Goal: Transaction & Acquisition: Purchase product/service

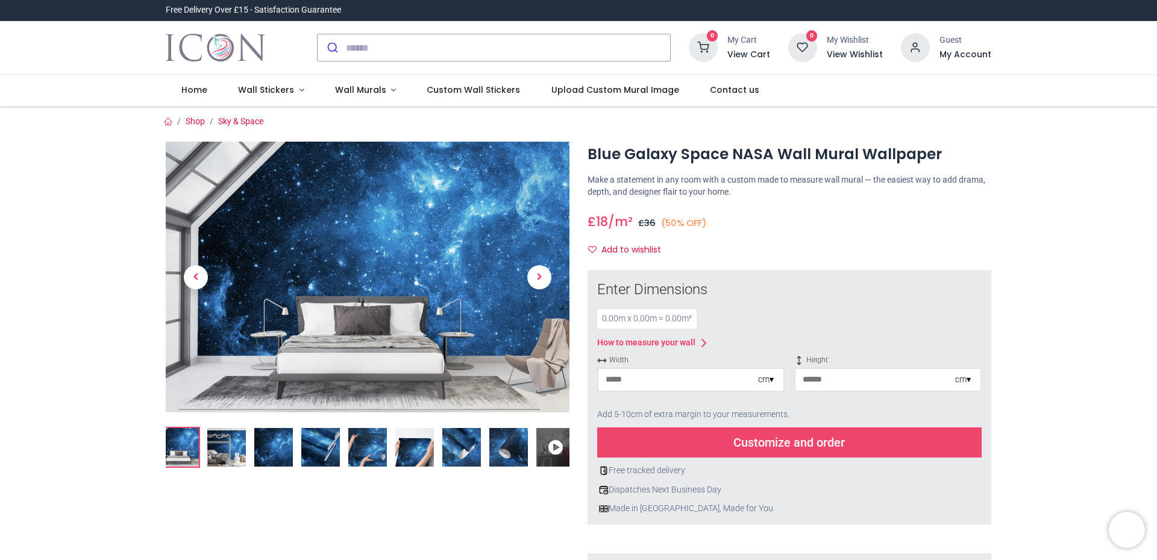
click at [219, 449] on img at bounding box center [226, 447] width 39 height 39
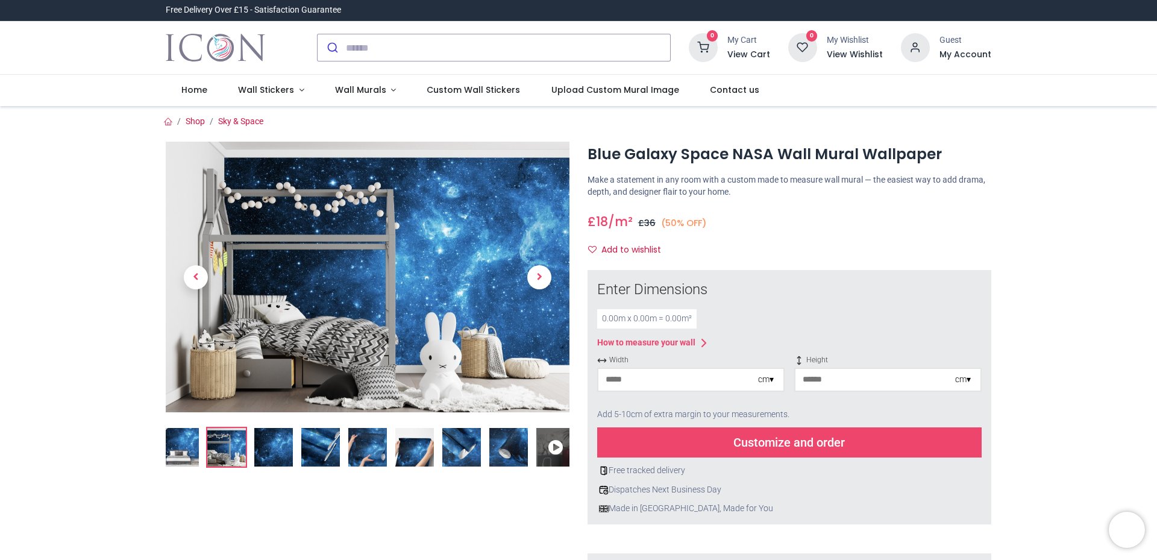
click at [269, 454] on img at bounding box center [273, 447] width 39 height 39
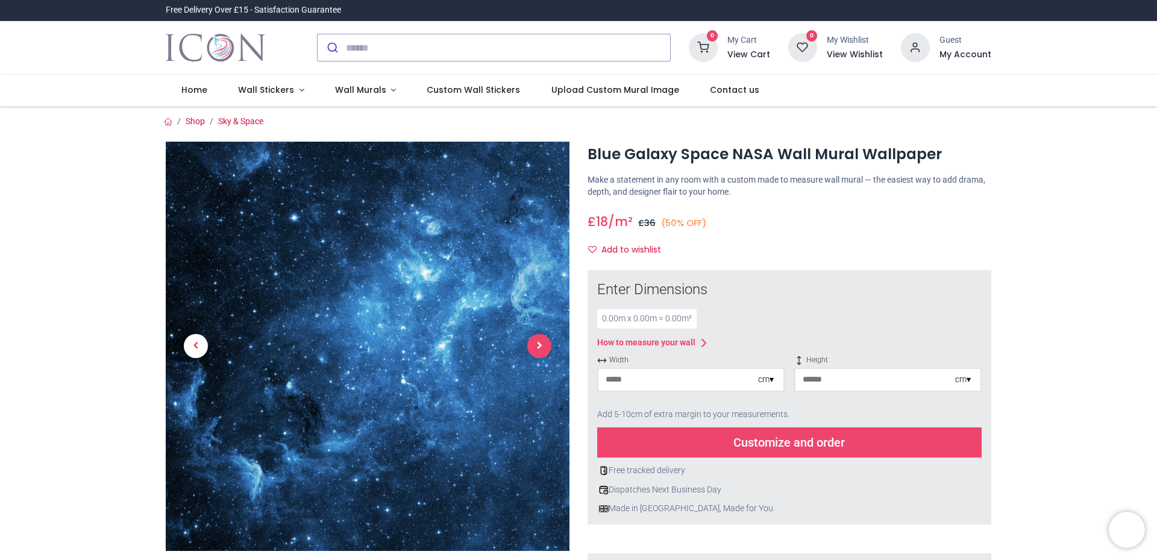
click at [537, 346] on span "Next" at bounding box center [539, 346] width 24 height 24
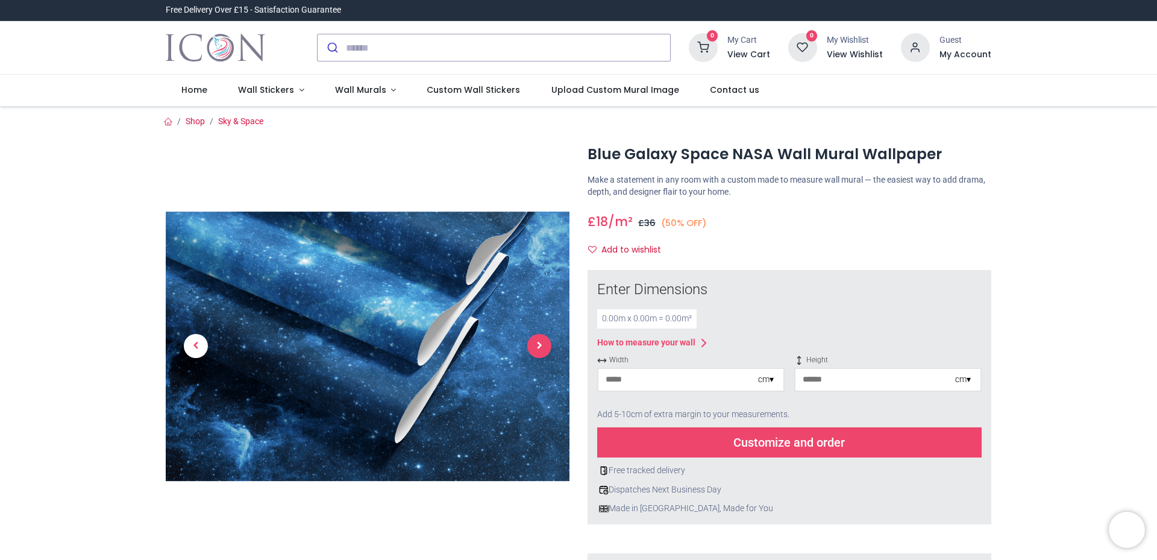
click at [540, 345] on span "Next" at bounding box center [539, 346] width 24 height 24
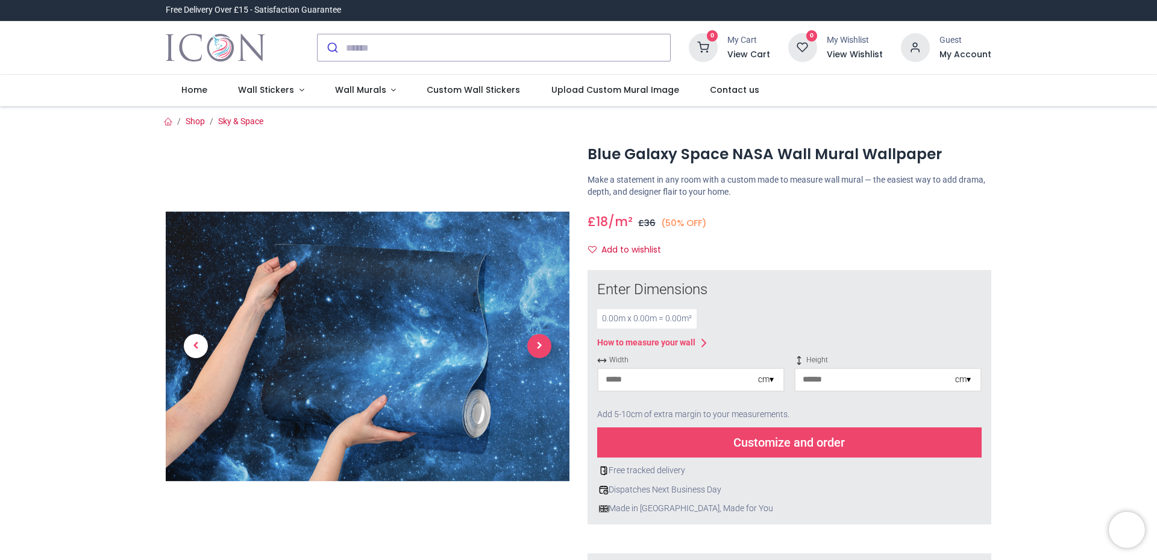
click at [540, 345] on span "Next" at bounding box center [539, 346] width 24 height 24
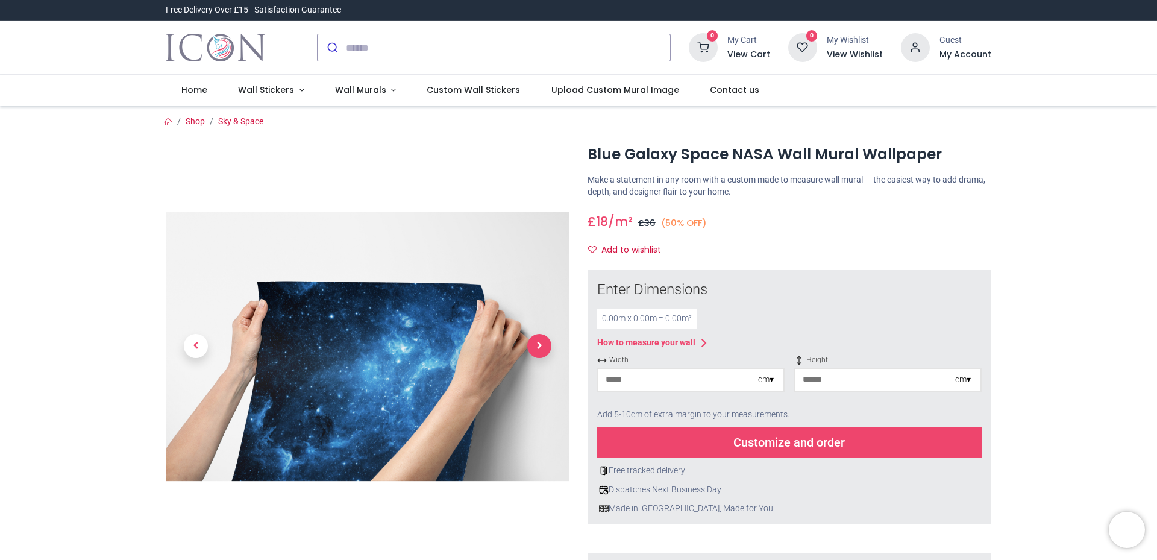
click at [540, 345] on span "Next" at bounding box center [539, 346] width 24 height 24
